Goal: Task Accomplishment & Management: Manage account settings

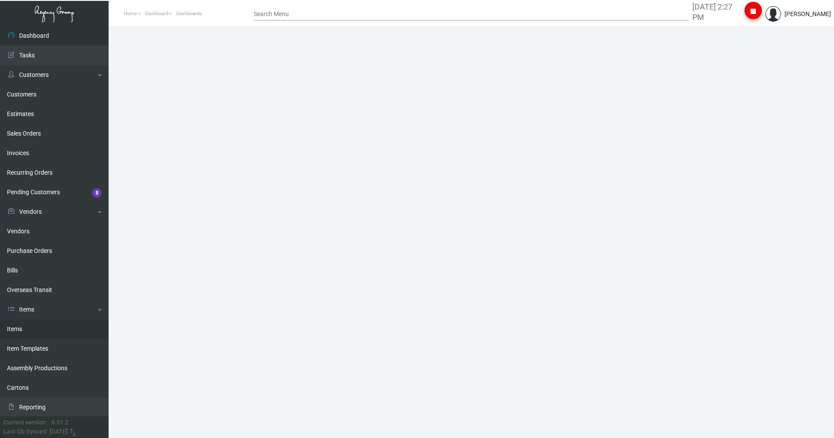
click at [21, 323] on link "Items" at bounding box center [54, 329] width 109 height 20
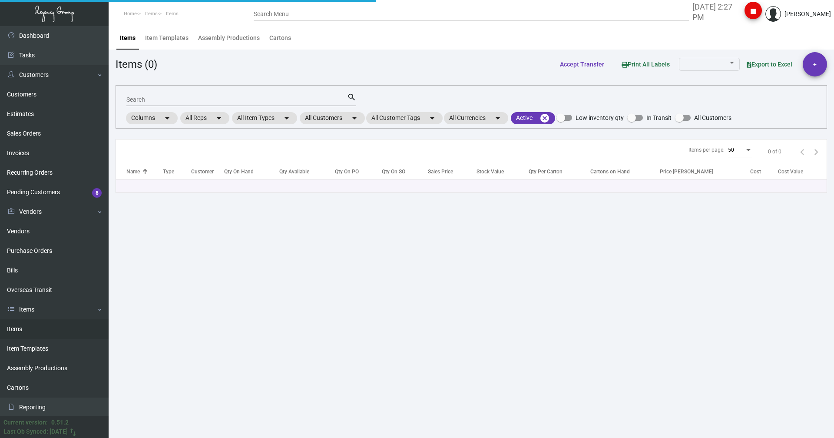
click at [180, 102] on input "Search" at bounding box center [236, 99] width 221 height 7
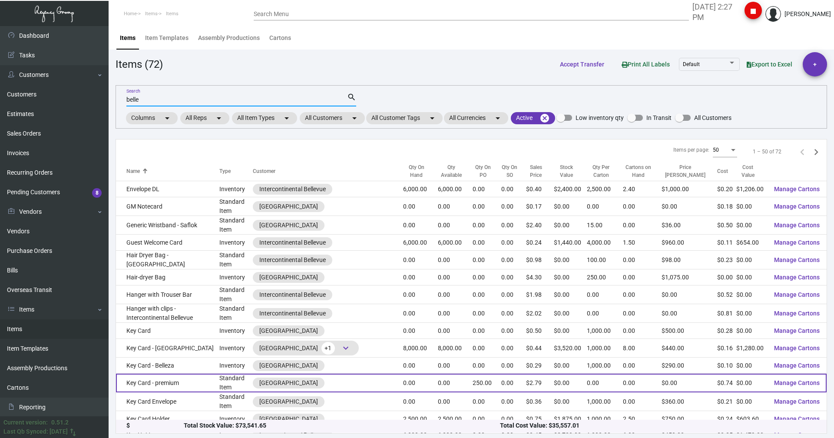
scroll to position [391, 0]
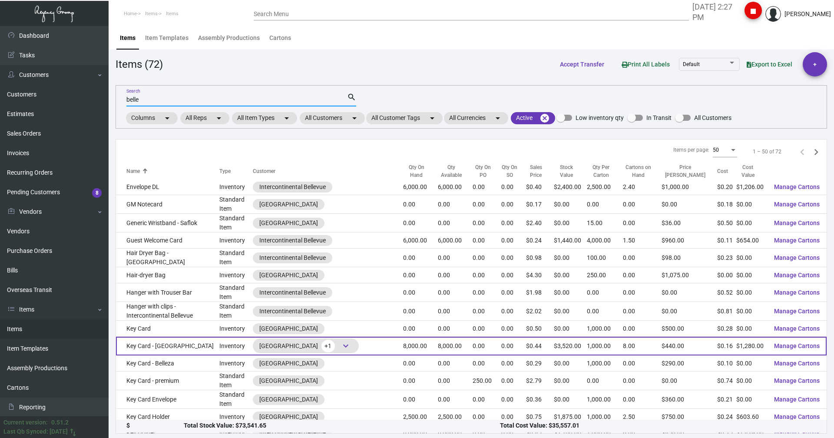
type input "belle"
click at [144, 341] on td "Key Card - [GEOGRAPHIC_DATA]" at bounding box center [167, 346] width 103 height 19
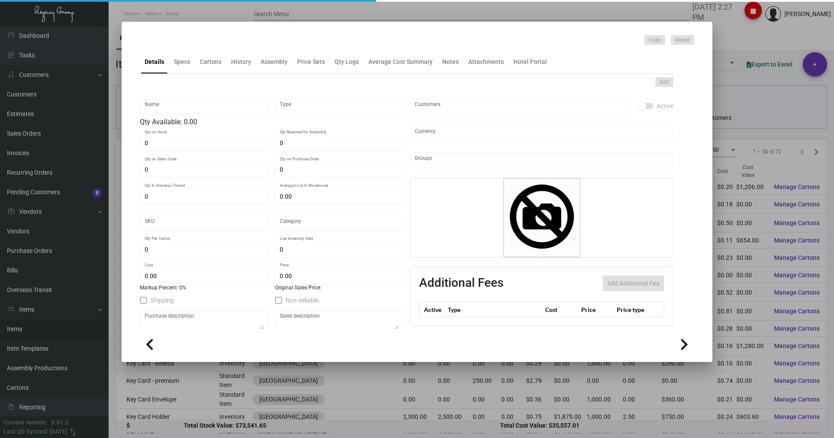
type input "Key Card - [GEOGRAPHIC_DATA]"
type input "Inventory"
type input "8,000"
type input "20,000"
type input "$ 0.175"
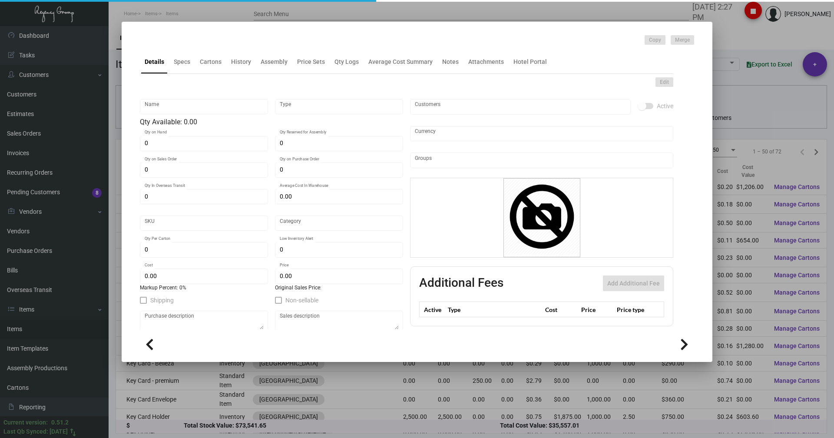
type input "712"
type input "Standard"
type input "1,000"
type input "6,000"
type input "$ 0.16"
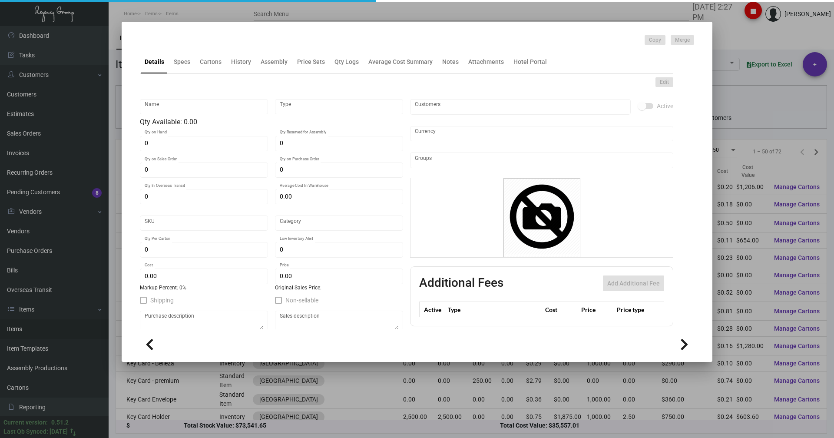
type input "$ 0.44"
type textarea "CR80 30 mill white dull PVC Prints 2/2, 2 PMS colors Matte laminate Ving 1K"
checkbox input "true"
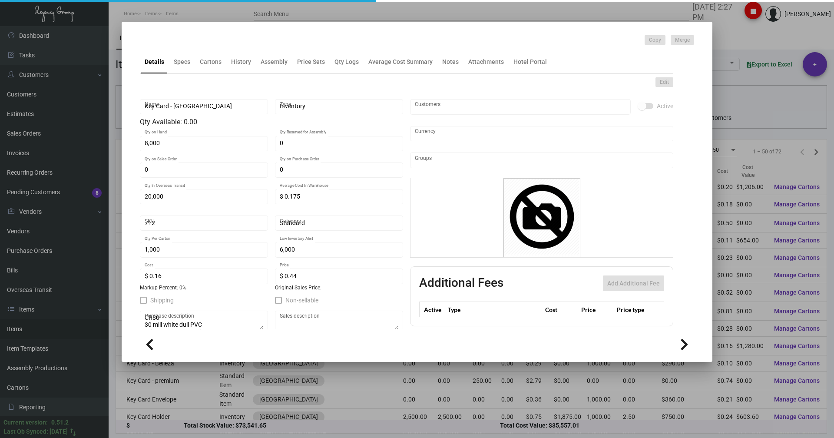
type input "United States Dollar $"
click at [140, 42] on h4 at bounding box center [140, 42] width 0 height 0
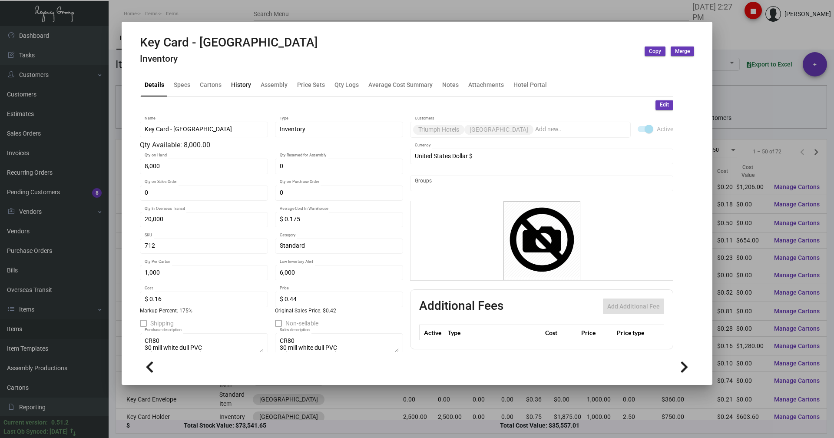
click at [243, 89] on div "History" at bounding box center [241, 84] width 20 height 9
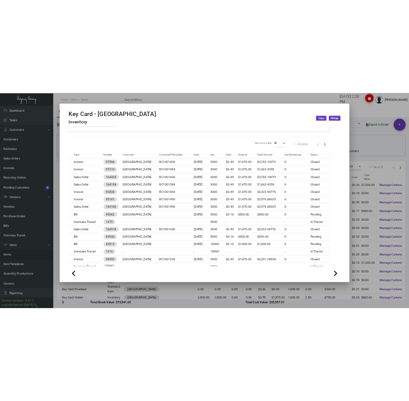
scroll to position [43, 0]
